Goal: Navigation & Orientation: Find specific page/section

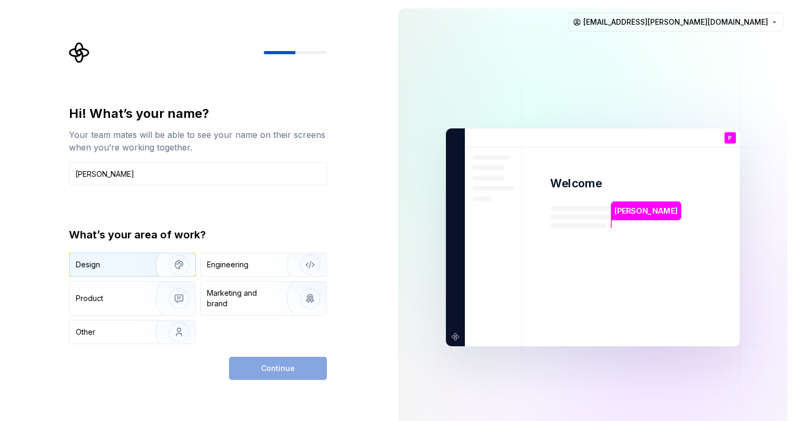
type input "[PERSON_NAME]"
click at [116, 265] on div "Design" at bounding box center [109, 265] width 66 height 11
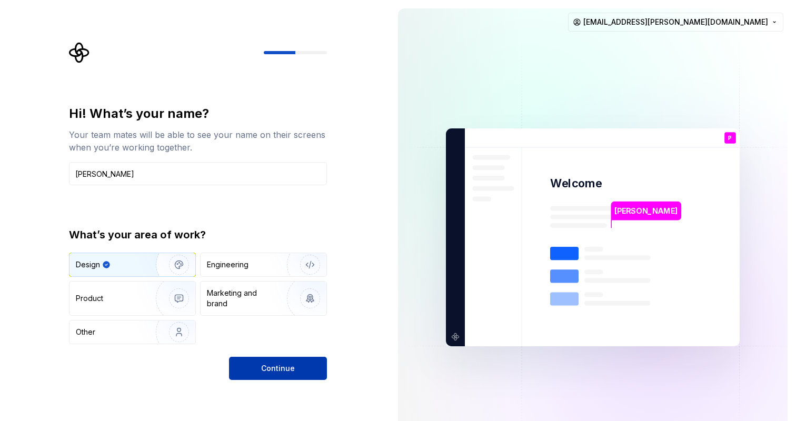
click at [292, 372] on span "Continue" at bounding box center [278, 368] width 34 height 11
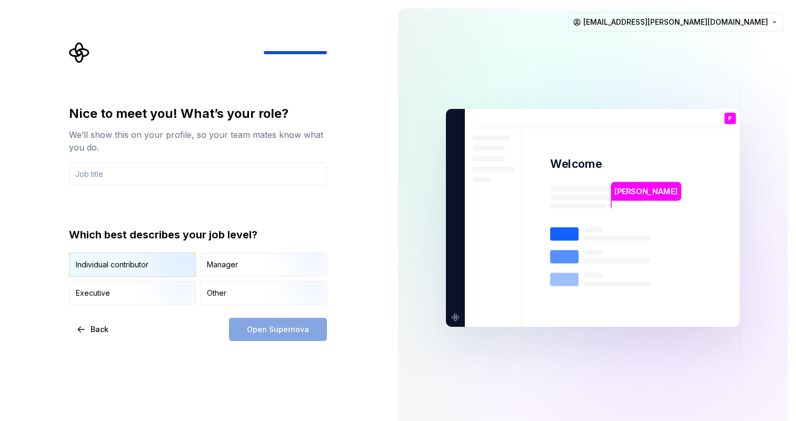
click at [155, 261] on img "button" at bounding box center [169, 278] width 67 height 71
click at [181, 178] on input "text" at bounding box center [198, 173] width 258 height 23
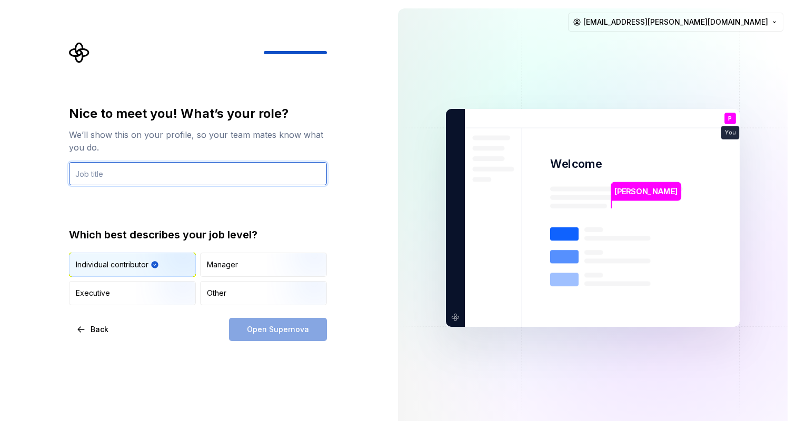
type input "I"
type input "D"
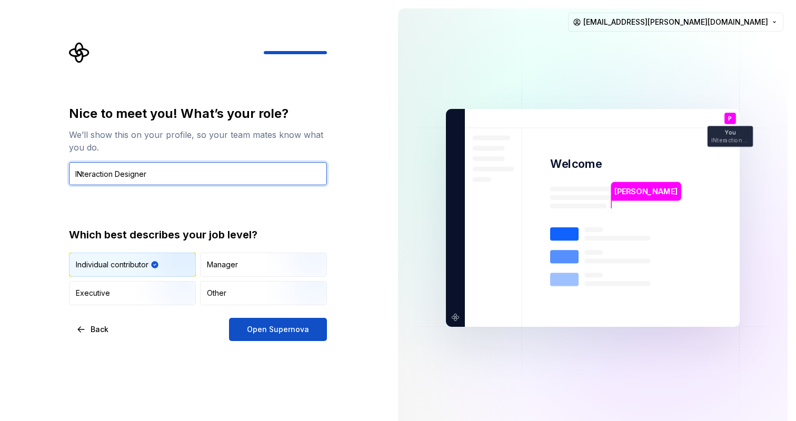
click at [82, 172] on input "INteraction Designer" at bounding box center [198, 173] width 258 height 23
type input "Interaction Designer"
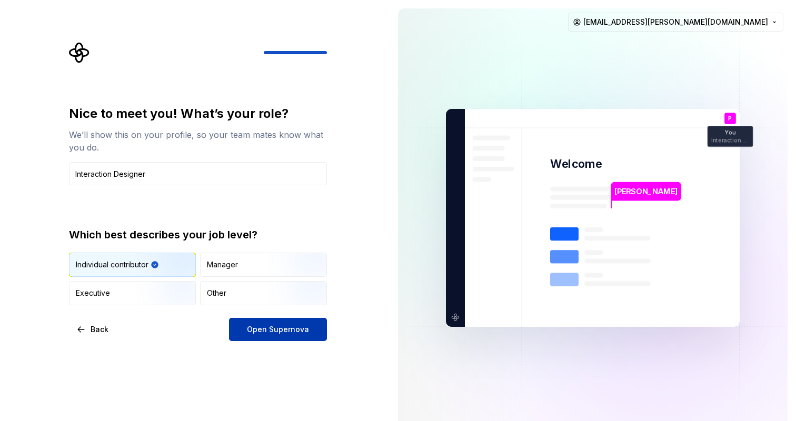
click at [280, 339] on button "Open Supernova" at bounding box center [278, 329] width 98 height 23
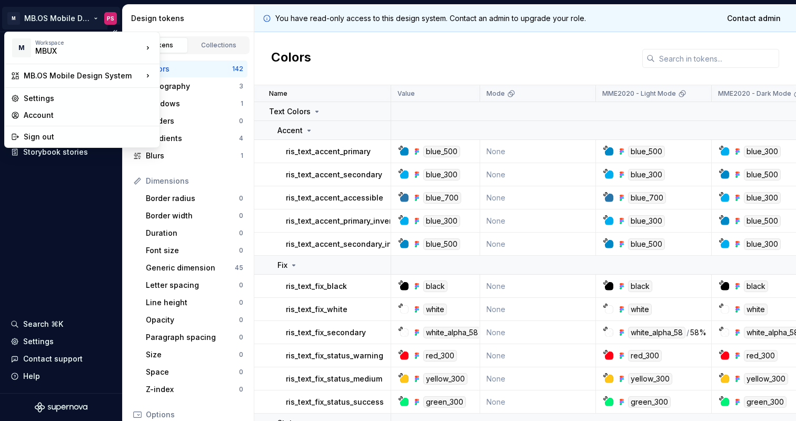
click at [96, 19] on html "× M MB.OS Mobile Design System PS Documentation Dataset Mercedes-Benz 1.0 Desig…" at bounding box center [398, 210] width 796 height 421
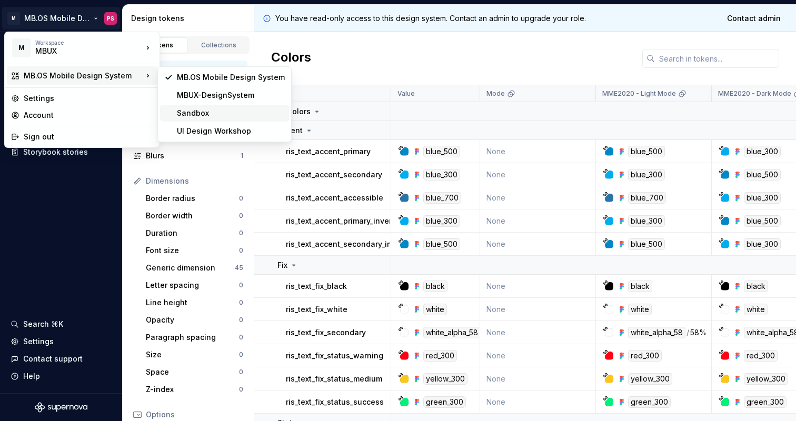
click at [187, 112] on div "Sandbox" at bounding box center [231, 113] width 108 height 11
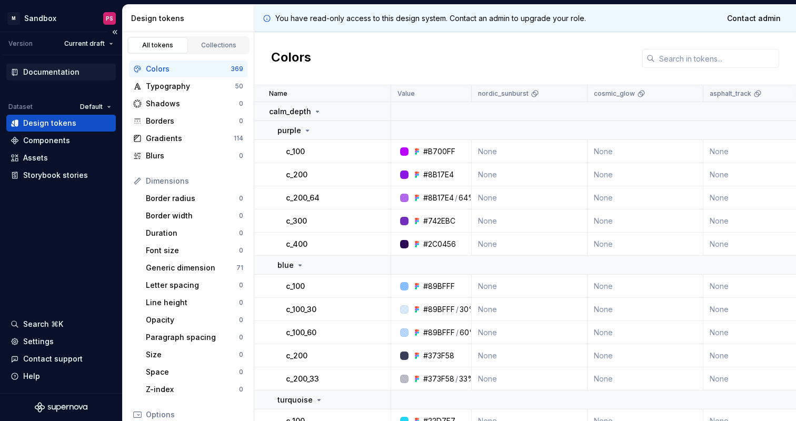
click at [45, 77] on div "Documentation" at bounding box center [51, 72] width 56 height 11
click at [46, 72] on div "Documentation" at bounding box center [51, 72] width 56 height 11
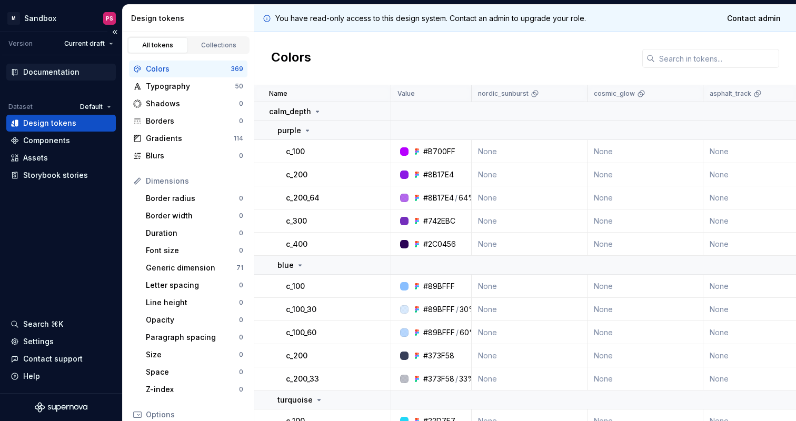
click at [46, 72] on div "Documentation" at bounding box center [51, 72] width 56 height 11
click at [54, 149] on div "Components" at bounding box center [61, 140] width 110 height 17
